Goal: Task Accomplishment & Management: Manage account settings

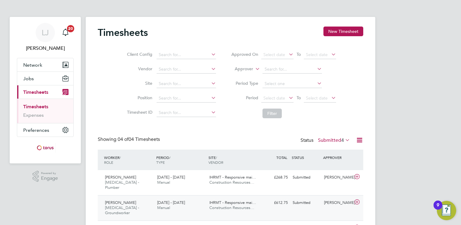
click at [252, 200] on span "IHRMT - Responsive mai…" at bounding box center [232, 202] width 47 height 5
click at [420, 182] on div "LJ Lee Johnson Notifications 20 Applications: Network Sites Workers Jobs Positi…" at bounding box center [230, 174] width 461 height 348
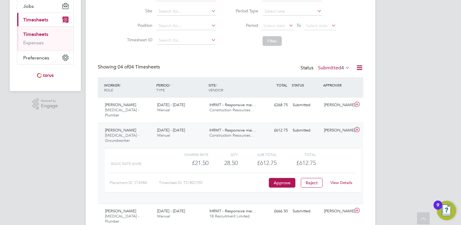
scroll to position [84, 0]
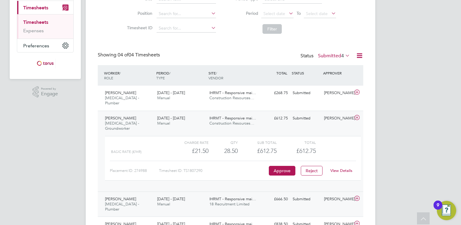
click at [228, 202] on span "18 Recruitment Limited" at bounding box center [229, 204] width 40 height 5
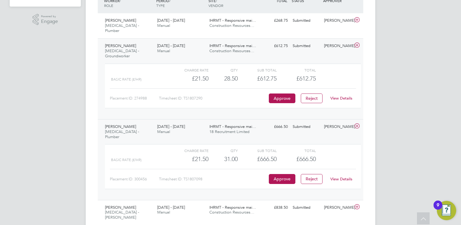
scroll to position [157, 0]
click at [284, 173] on button "Approve" at bounding box center [282, 178] width 27 height 10
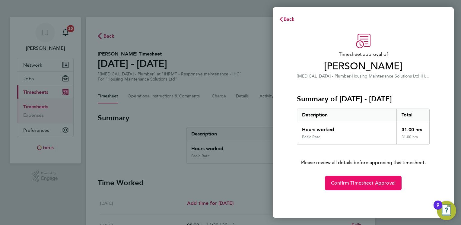
click at [358, 183] on span "Confirm Timesheet Approval" at bounding box center [363, 183] width 65 height 6
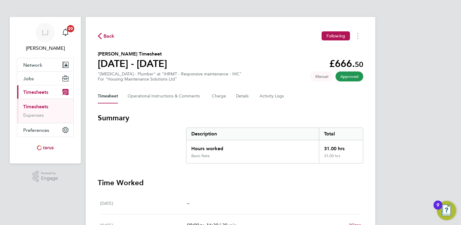
click at [102, 35] on span "Back" at bounding box center [106, 36] width 17 height 6
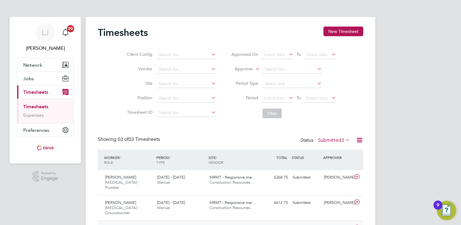
click at [281, 223] on div "£838.50 Submitted" at bounding box center [274, 228] width 31 height 10
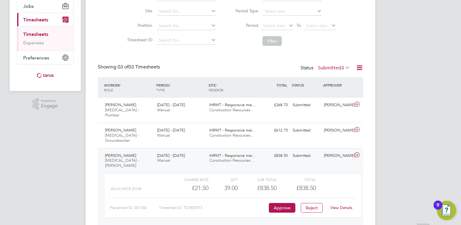
scroll to position [82, 0]
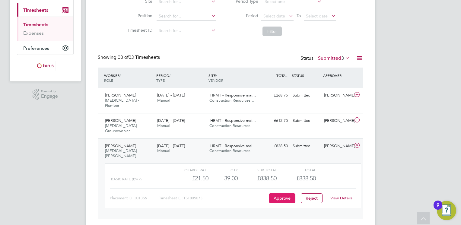
click at [275, 193] on button "Approve" at bounding box center [282, 198] width 27 height 10
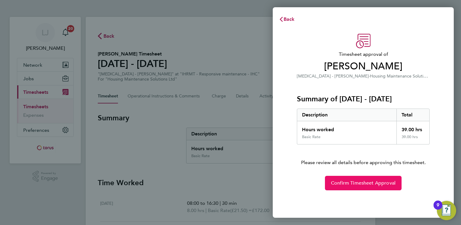
click at [349, 182] on span "Confirm Timesheet Approval" at bounding box center [363, 183] width 65 height 6
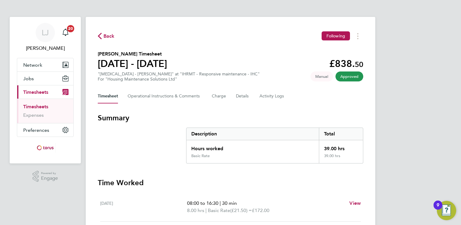
click at [387, 179] on div "LJ Lee Johnson Notifications 20 Applications: Network Sites Workers Jobs Positi…" at bounding box center [230, 203] width 461 height 407
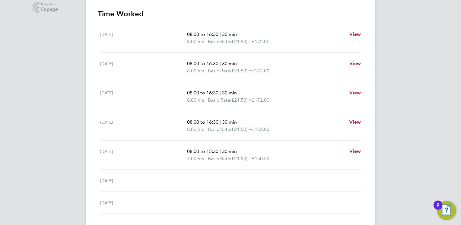
scroll to position [181, 0]
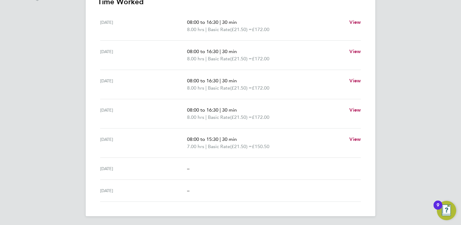
click at [387, 179] on div "LJ Lee Johnson Notifications 20 Applications: Network Sites Workers Jobs Positi…" at bounding box center [230, 22] width 461 height 407
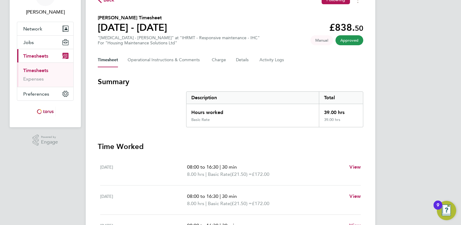
scroll to position [0, 0]
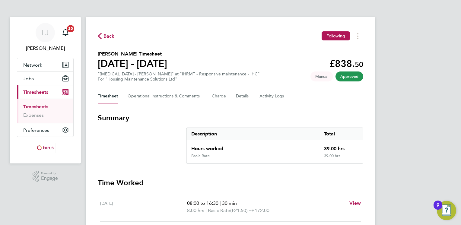
click at [106, 37] on span "Back" at bounding box center [108, 36] width 11 height 7
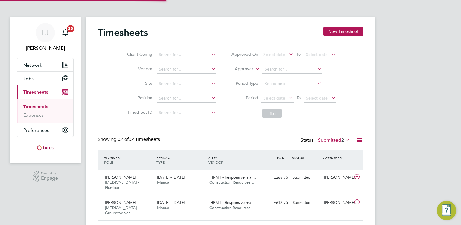
scroll to position [15, 52]
click at [243, 179] on span "IHRMT - Responsive mai…" at bounding box center [232, 177] width 47 height 5
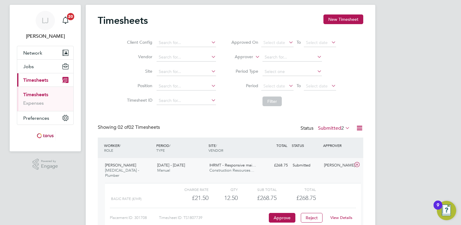
scroll to position [62, 0]
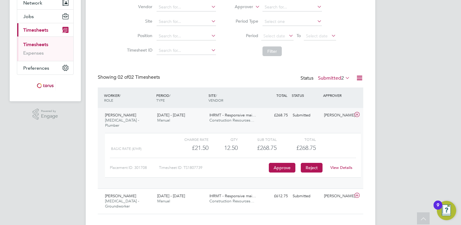
click at [309, 163] on button "Reject" at bounding box center [312, 168] width 22 height 10
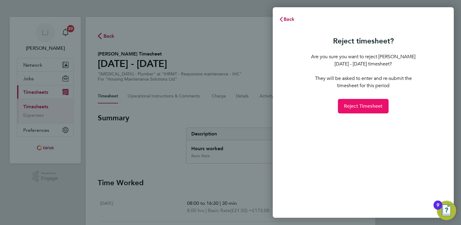
click at [359, 109] on span "Reject Timesheet" at bounding box center [363, 106] width 39 height 6
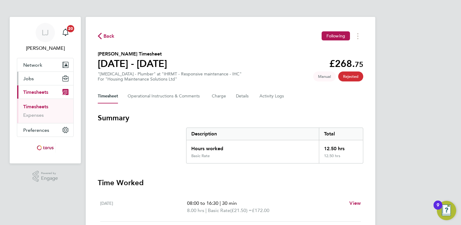
click at [60, 84] on button "Jobs" at bounding box center [45, 78] width 56 height 13
click at [106, 36] on span "Back" at bounding box center [108, 36] width 11 height 7
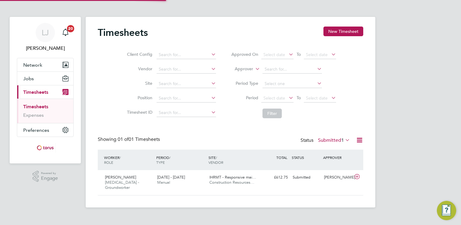
scroll to position [15, 52]
